Goal: Check status: Check status

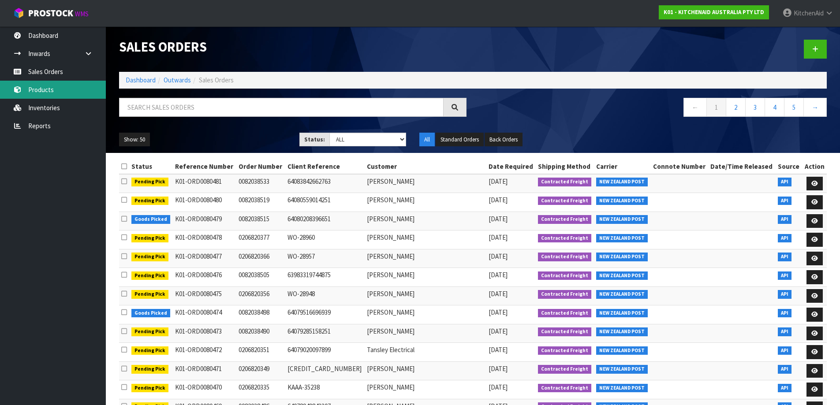
click at [59, 93] on link "Products" at bounding box center [53, 90] width 106 height 18
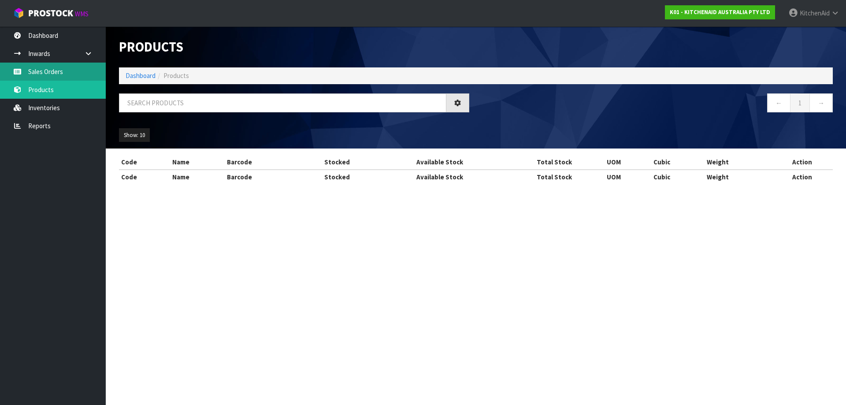
click at [77, 74] on div "Products Import Products Drop file here to import csv template Dashboard Produc…" at bounding box center [423, 100] width 846 height 200
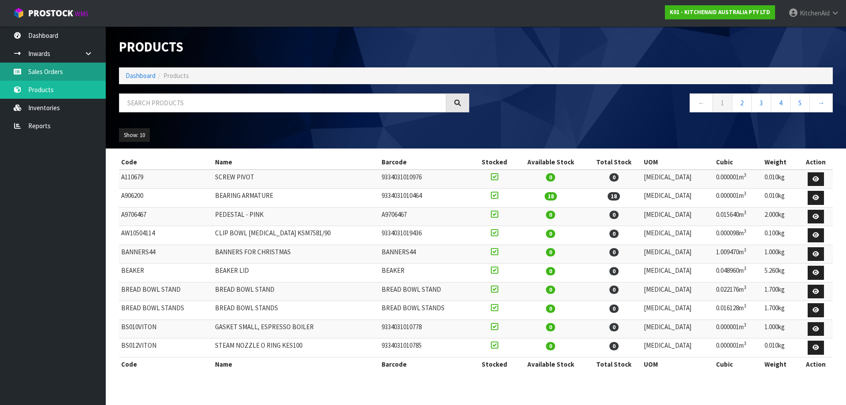
click at [53, 77] on link "Sales Orders" at bounding box center [53, 72] width 106 height 18
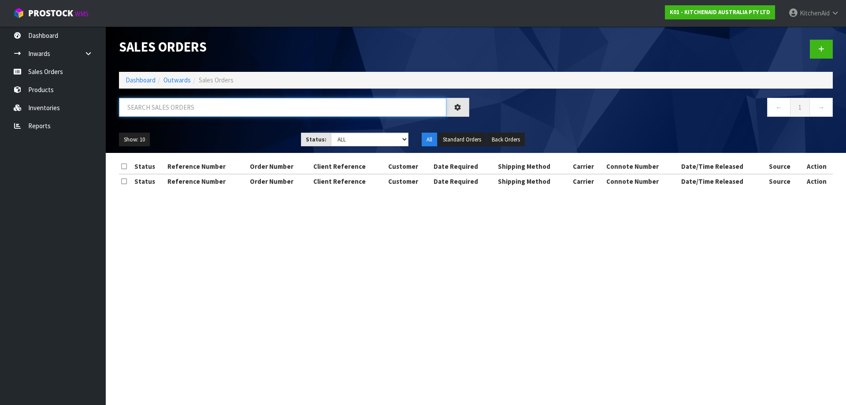
click at [193, 106] on input "text" at bounding box center [283, 107] width 328 height 19
paste input "79565"
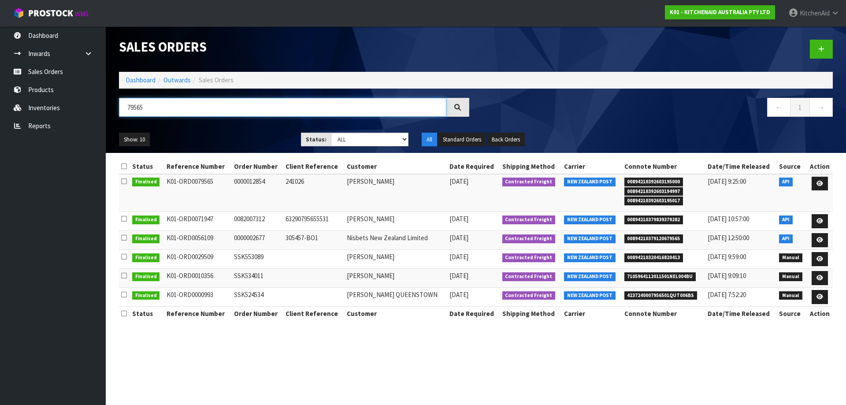
drag, startPoint x: 164, startPoint y: 108, endPoint x: 122, endPoint y: 106, distance: 42.4
click at [122, 106] on input "79565" at bounding box center [283, 107] width 328 height 19
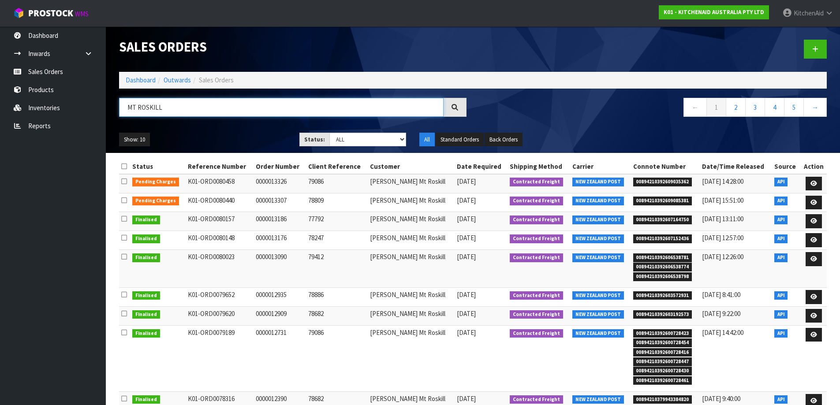
scroll to position [44, 0]
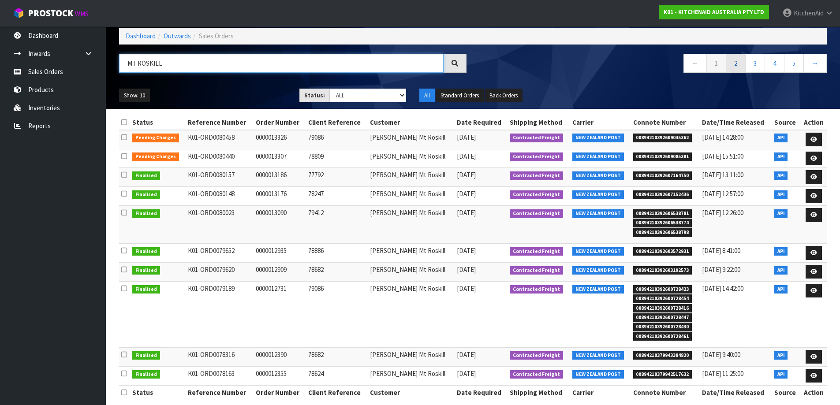
type input "MT ROSKILL"
click at [733, 62] on link "2" at bounding box center [736, 63] width 20 height 19
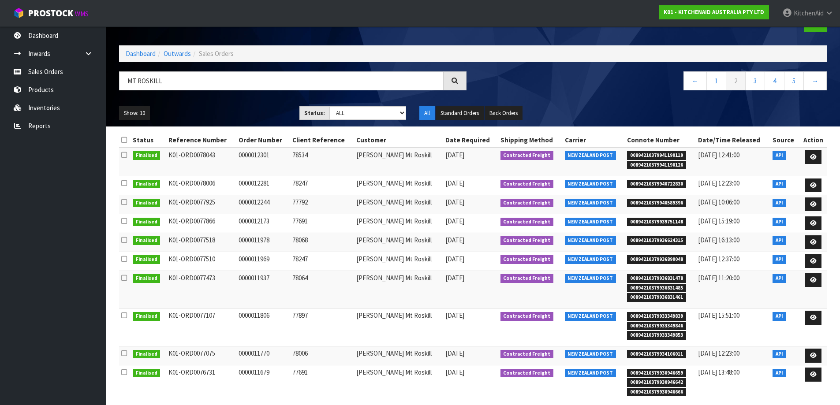
scroll to position [0, 0]
